Goal: Task Accomplishment & Management: Use online tool/utility

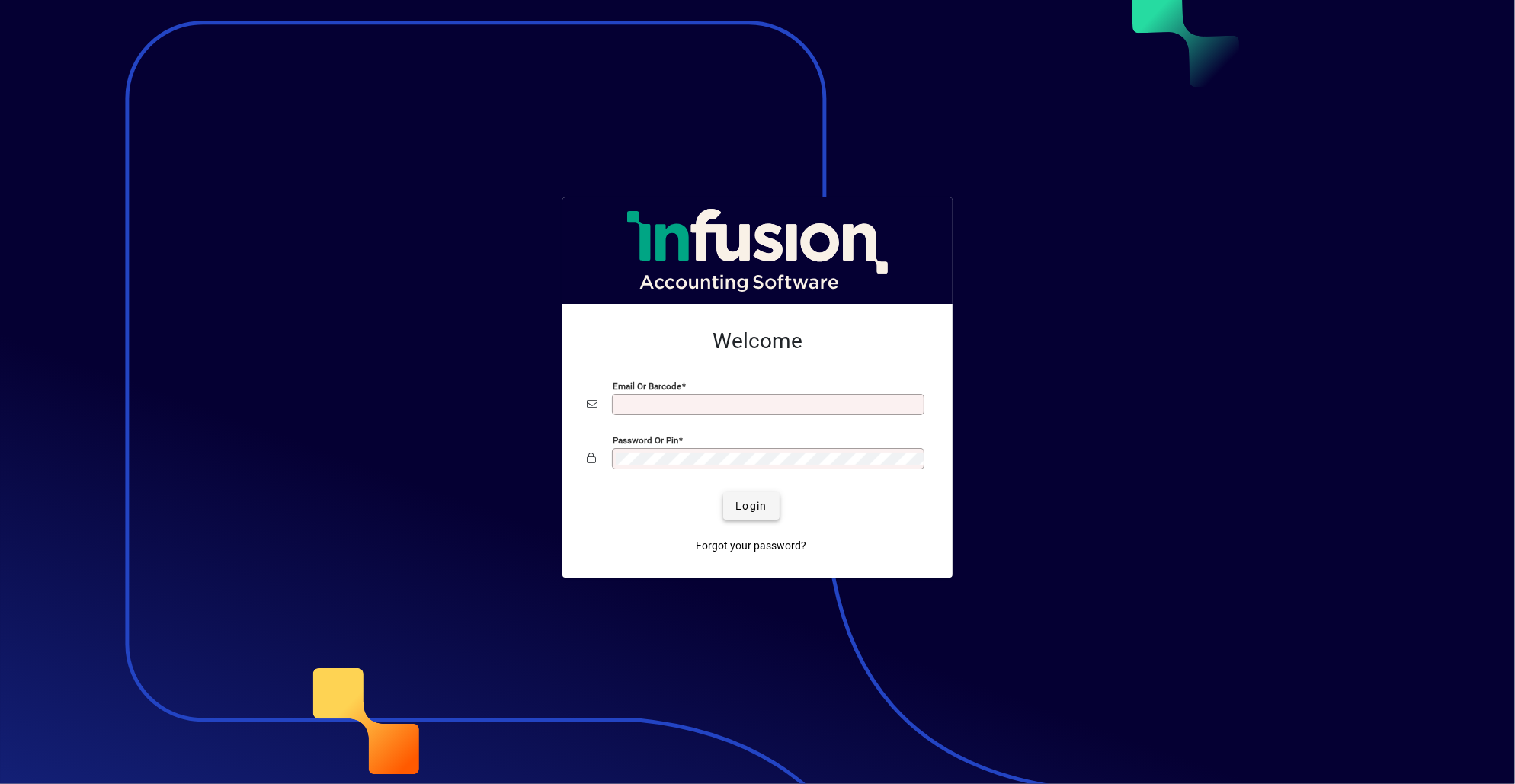
type input "**********"
click at [771, 504] on span "submit" at bounding box center [751, 505] width 55 height 36
